Goal: Task Accomplishment & Management: Use online tool/utility

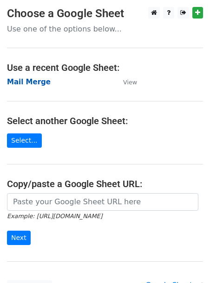
click at [34, 85] on strong "Mail Merge" at bounding box center [29, 82] width 44 height 8
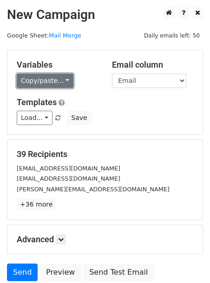
click at [48, 87] on link "Copy/paste..." at bounding box center [45, 81] width 57 height 14
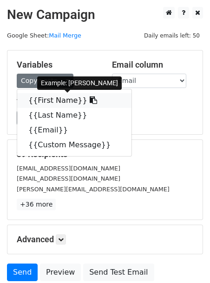
click at [51, 96] on link "{{First Name}}" at bounding box center [74, 100] width 114 height 15
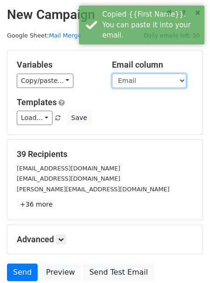
click at [141, 82] on select "First Name Last Name Email Custom Message" at bounding box center [149, 81] width 74 height 14
click at [112, 74] on select "First Name Last Name Email Custom Message" at bounding box center [149, 81] width 74 height 14
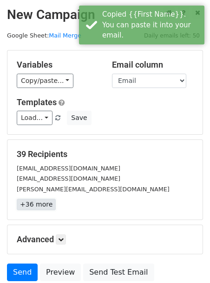
click at [31, 208] on link "+36 more" at bounding box center [36, 205] width 39 height 12
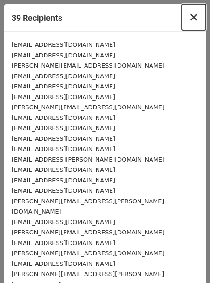
click at [198, 15] on button "×" at bounding box center [193, 17] width 24 height 26
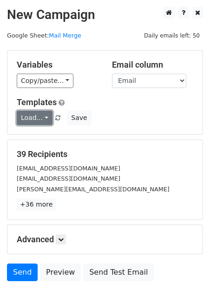
click at [46, 117] on link "Load..." at bounding box center [35, 118] width 36 height 14
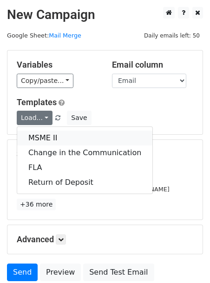
click at [49, 138] on link "MSME II" at bounding box center [84, 138] width 135 height 15
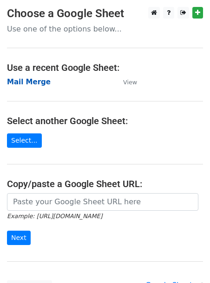
click at [23, 84] on strong "Mail Merge" at bounding box center [29, 82] width 44 height 8
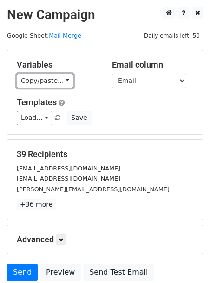
click at [23, 84] on link "Copy/paste..." at bounding box center [45, 81] width 57 height 14
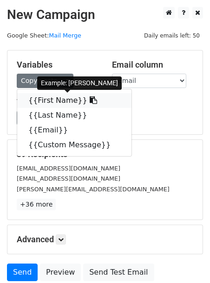
click at [40, 103] on link "{{First Name}}" at bounding box center [74, 100] width 114 height 15
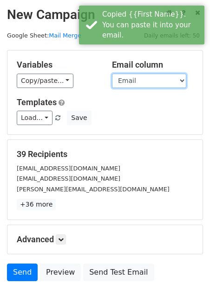
click at [137, 74] on select "First Name Last Name Email Custom Message" at bounding box center [149, 81] width 74 height 14
click at [112, 74] on select "First Name Last Name Email Custom Message" at bounding box center [149, 81] width 74 height 14
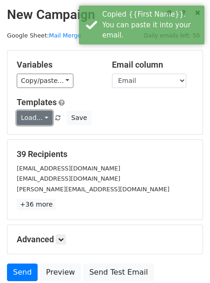
click at [38, 122] on link "Load..." at bounding box center [35, 118] width 36 height 14
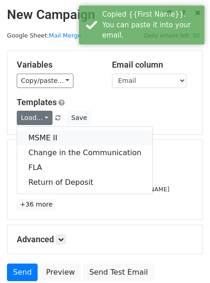
click at [41, 141] on link "MSME II" at bounding box center [84, 138] width 135 height 15
